Goal: Task Accomplishment & Management: Complete application form

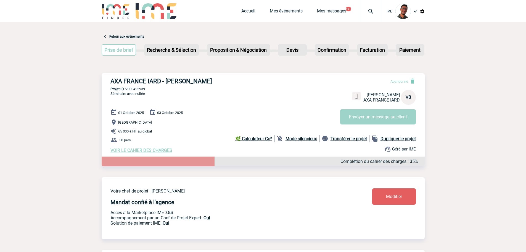
click at [125, 10] on img at bounding box center [116, 11] width 29 height 16
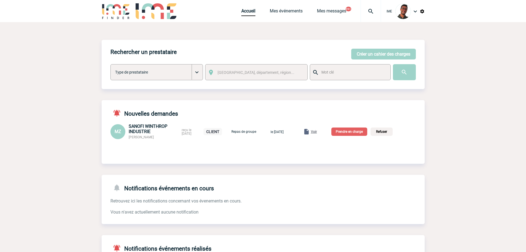
click at [110, 14] on img at bounding box center [116, 11] width 29 height 16
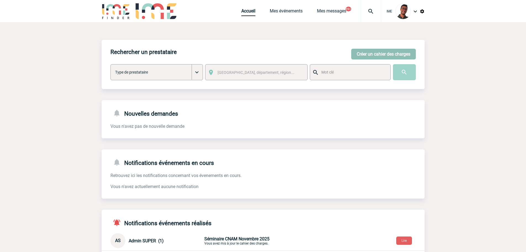
click at [377, 58] on button "Créer un cahier des charges" at bounding box center [383, 54] width 65 height 11
click at [381, 54] on body "IME Accueil Mes événements" at bounding box center [263, 170] width 526 height 340
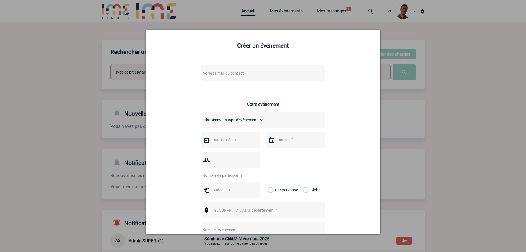
click at [268, 77] on div "Adresse mail du contact" at bounding box center [263, 72] width 124 height 15
click at [266, 74] on span "Adresse mail du contact" at bounding box center [248, 73] width 97 height 8
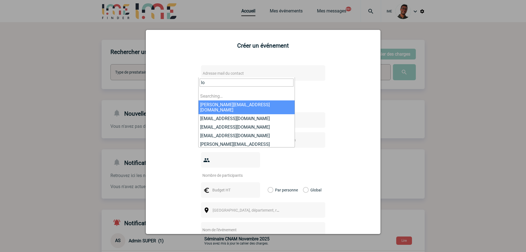
type input "l"
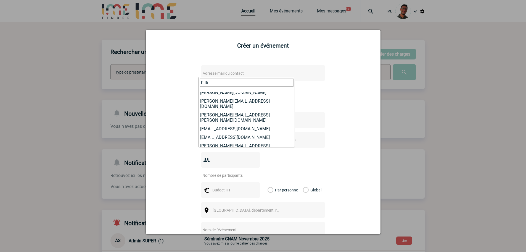
scroll to position [65, 0]
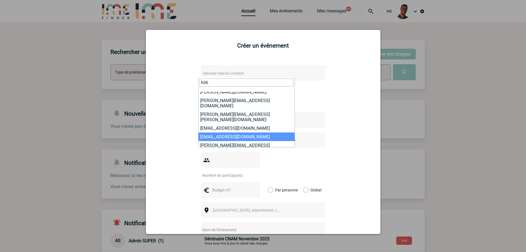
type input "hilti"
select select "132283"
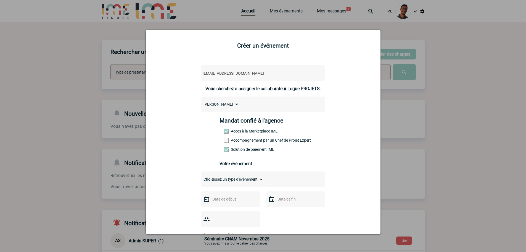
click at [233, 142] on label "Accompagnement par un Chef de Projet Expert" at bounding box center [236, 140] width 24 height 4
click at [0, 0] on input "Accompagnement par un Chef de Projet Expert" at bounding box center [0, 0] width 0 height 0
click at [224, 174] on div "Choisissez un type d'évènement Séminaire avec nuitée Séminaire sans nuitée Repa…" at bounding box center [263, 178] width 124 height 15
click at [223, 177] on select "Choisissez un type d'évènement Séminaire avec nuitée Séminaire sans nuitée Repa…" at bounding box center [232, 179] width 62 height 8
select select "2"
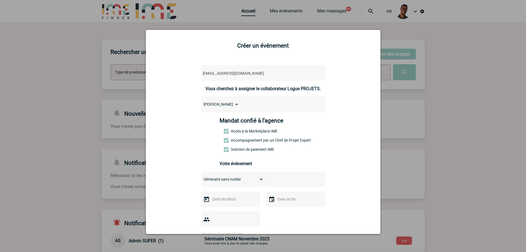
click at [201, 176] on select "Choisissez un type d'évènement Séminaire avec nuitée Séminaire sans nuitée Repa…" at bounding box center [232, 179] width 62 height 8
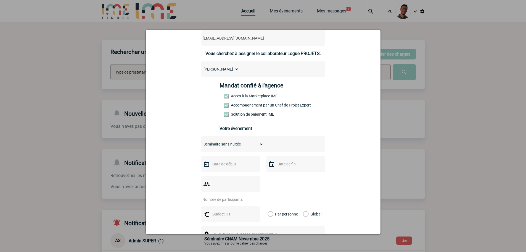
scroll to position [55, 0]
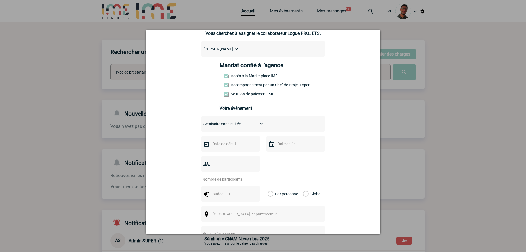
click at [217, 144] on input "text" at bounding box center [230, 143] width 38 height 7
click at [279, 155] on span "Suivant" at bounding box center [280, 154] width 4 height 4
click at [257, 191] on link "7" at bounding box center [258, 187] width 10 height 10
type input "07-11-2025"
click at [287, 149] on div at bounding box center [295, 143] width 59 height 15
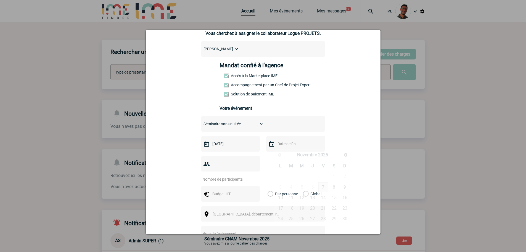
click at [291, 146] on input "text" at bounding box center [295, 143] width 38 height 7
click at [325, 183] on link "7" at bounding box center [323, 187] width 10 height 10
type input "07-11-2025"
click at [218, 175] on input "number" at bounding box center [227, 178] width 52 height 7
type input "8"
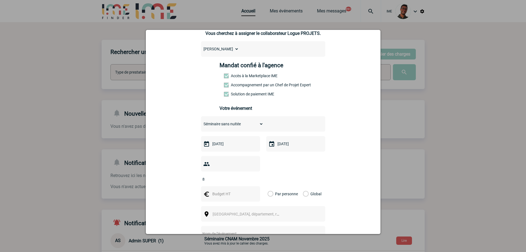
click at [220, 190] on input "text" at bounding box center [230, 193] width 38 height 7
type input "480"
click at [305, 186] on label "Global" at bounding box center [305, 193] width 4 height 15
click at [0, 0] on input "Global" at bounding box center [0, 0] width 0 height 0
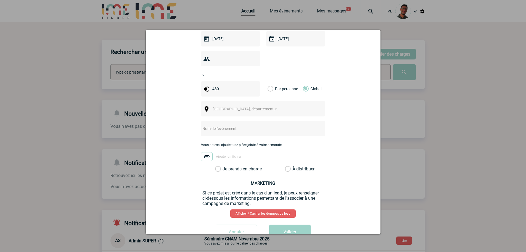
scroll to position [170, 0]
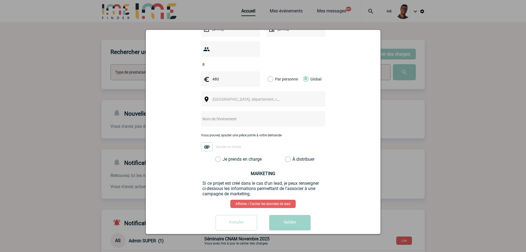
click at [229, 97] on span "Ville, département, région..." at bounding box center [251, 99] width 77 height 4
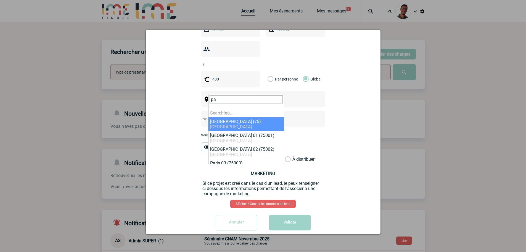
type input "p"
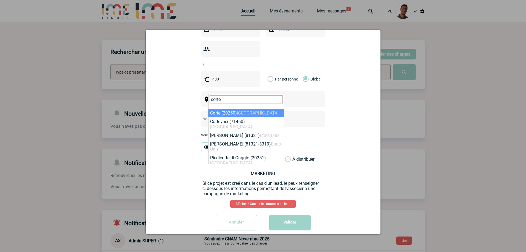
type input "corte"
select select "4794"
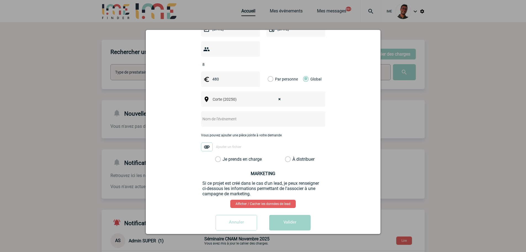
click at [226, 115] on input "text" at bounding box center [256, 118] width 110 height 7
type input "Réunion Régionale Hilti Corte"
click at [224, 156] on label "Je prends en charge" at bounding box center [219, 159] width 9 height 6
click at [0, 0] on input "Je prends en charge" at bounding box center [0, 0] width 0 height 0
click at [273, 215] on button "Valider" at bounding box center [289, 222] width 41 height 15
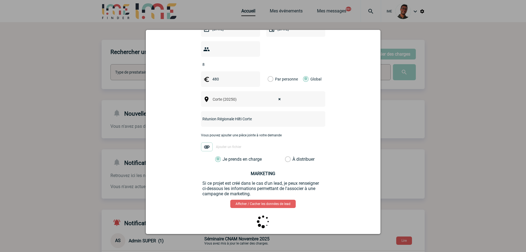
scroll to position [0, 0]
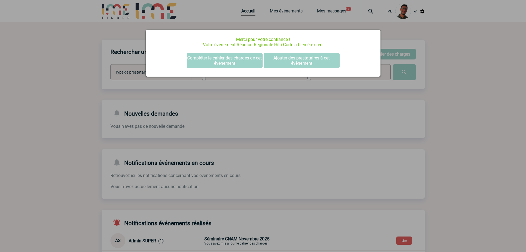
click at [76, 113] on div at bounding box center [263, 126] width 526 height 252
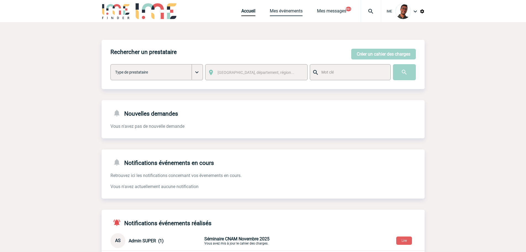
click at [279, 10] on link "Mes événements" at bounding box center [286, 12] width 33 height 8
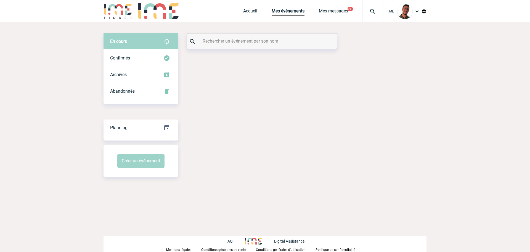
click at [262, 39] on input "text" at bounding box center [262, 41] width 123 height 8
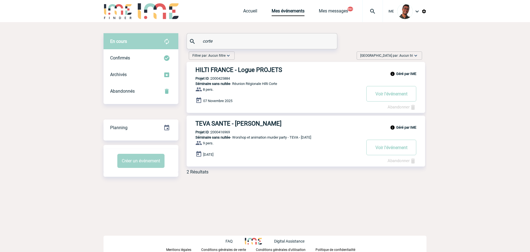
type input "corte"
click at [225, 75] on div "Géré par IME HILTI FRANCE - Logue PROJETS Projet ID : 2000425884 Séminaire sans…" at bounding box center [306, 87] width 239 height 51
click at [225, 78] on p "Projet ID : 2000425884" at bounding box center [208, 78] width 43 height 4
copy p "2000425884"
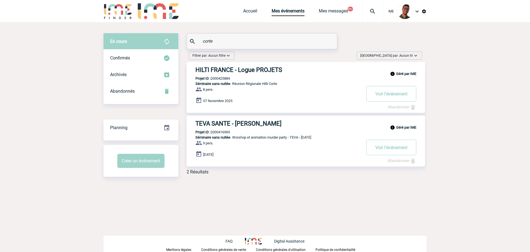
click at [224, 80] on p "Projet ID : 2000425884" at bounding box center [208, 78] width 43 height 4
copy p "2000425884"
click at [233, 70] on h3 "HILTI FRANCE - Logue PROJETS" at bounding box center [278, 69] width 166 height 7
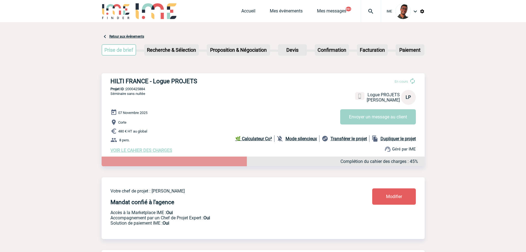
click at [297, 140] on b "Mode silencieux" at bounding box center [300, 138] width 31 height 5
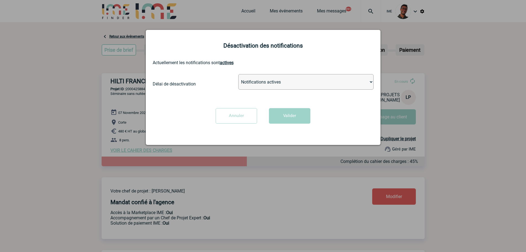
click at [271, 81] on select "Notifications actives Désactiver pour 2 heures Désactiver pour 1 semaines Désac…" at bounding box center [305, 81] width 135 height 15
select select "infinite"
click at [238, 74] on select "Notifications actives Désactiver pour 2 heures Désactiver pour 1 semaines Désac…" at bounding box center [305, 81] width 135 height 15
click at [277, 118] on button "Valider" at bounding box center [289, 115] width 41 height 15
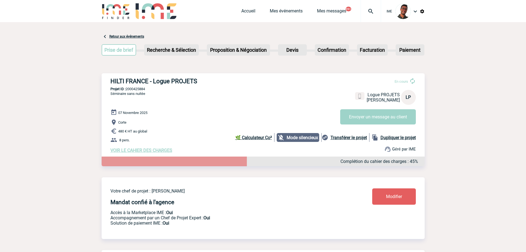
click at [134, 150] on span "VOIR LE CAHIER DES CHARGES" at bounding box center [141, 149] width 62 height 5
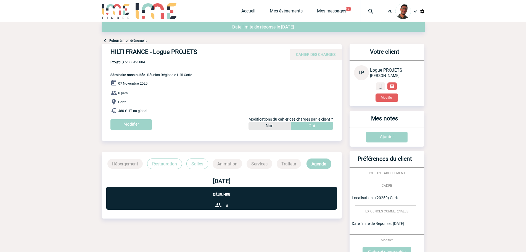
click at [372, 95] on link "Modifier" at bounding box center [386, 96] width 31 height 5
click at [384, 98] on button "Modifier" at bounding box center [386, 97] width 23 height 8
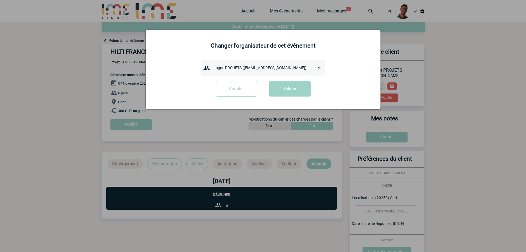
click at [261, 68] on select "admin 7068 ([EMAIL_ADDRESS][DOMAIN_NAME]) [PERSON_NAME] ([PERSON_NAME][EMAIL_AD…" at bounding box center [266, 68] width 110 height 8
select select "133113"
click at [211, 64] on select "admin 7068 ([EMAIL_ADDRESS][DOMAIN_NAME]) [PERSON_NAME] ([PERSON_NAME][EMAIL_AD…" at bounding box center [266, 68] width 110 height 8
click at [287, 98] on div "Annuler Valider" at bounding box center [263, 91] width 221 height 20
click at [289, 94] on button "Valider" at bounding box center [289, 88] width 41 height 15
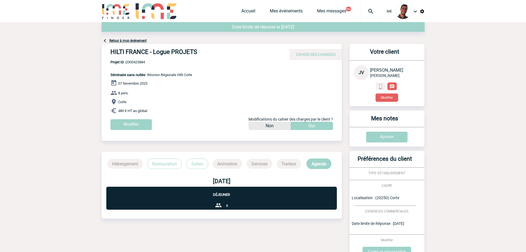
click at [123, 37] on div "Retour à mon événement" at bounding box center [263, 33] width 323 height 22
click at [123, 41] on link "Retour à mon événement" at bounding box center [127, 41] width 37 height 4
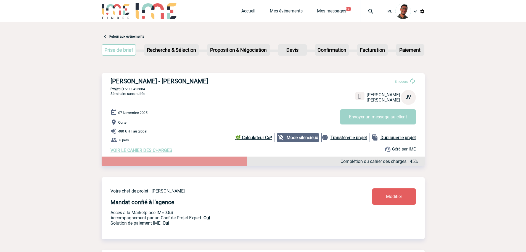
click at [383, 196] on link "Modifier" at bounding box center [394, 196] width 44 height 16
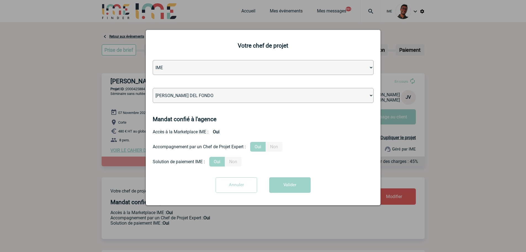
click at [226, 96] on select "[PERSON_NAME] [PERSON_NAME] [PERSON_NAME] Jean-[PERSON_NAME] [PERSON_NAME] [PER…" at bounding box center [263, 95] width 221 height 15
select select "132752"
click at [153, 88] on select "Léa PITTIGLIO Yanis DE CLERCQ Victor KALB Jean-Chris NTAMACK Stefan MILADINOVIC…" at bounding box center [263, 95] width 221 height 15
click at [295, 194] on div "Annuler Valider" at bounding box center [263, 187] width 221 height 20
click at [295, 191] on button "Valider" at bounding box center [289, 184] width 41 height 15
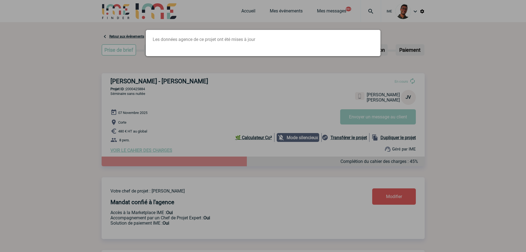
click at [130, 106] on div at bounding box center [263, 126] width 526 height 252
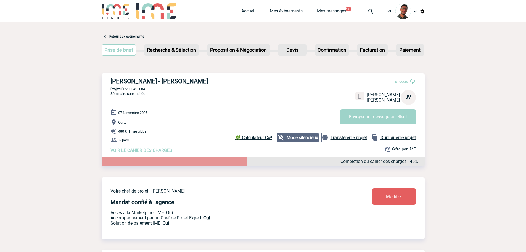
click at [132, 89] on p "Projet ID : 2000425884" at bounding box center [263, 89] width 323 height 4
copy p "2000425884"
click at [121, 96] on span "Séminaire sans nuitée" at bounding box center [127, 93] width 35 height 4
click at [275, 10] on link "Mes événements" at bounding box center [286, 12] width 33 height 8
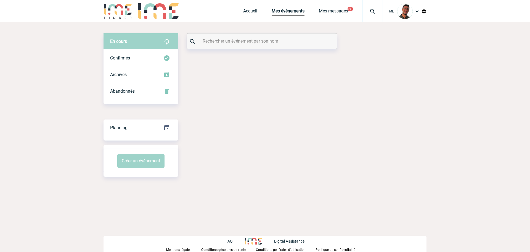
click at [241, 38] on input "text" at bounding box center [262, 41] width 123 height 8
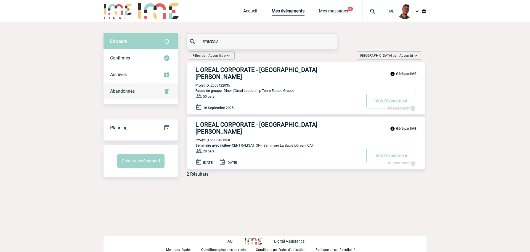
type input "marzou"
click at [149, 90] on div "Abandonnés" at bounding box center [141, 91] width 75 height 17
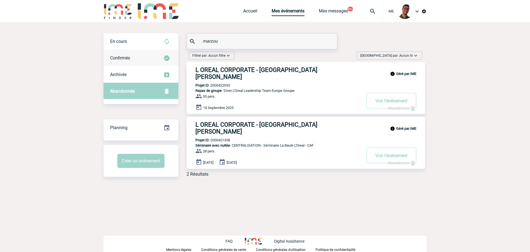
click at [142, 52] on div "Confirmés" at bounding box center [141, 58] width 75 height 17
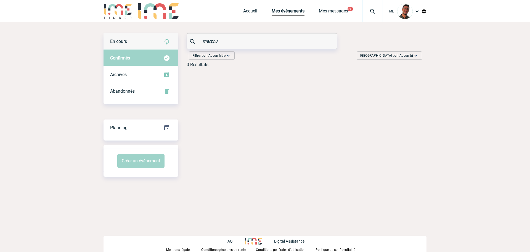
click at [141, 37] on div "En cours" at bounding box center [141, 41] width 75 height 17
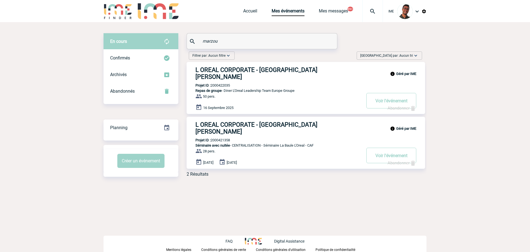
click at [60, 110] on body "IME Accueil Mes événements" at bounding box center [265, 126] width 530 height 252
